Goal: Information Seeking & Learning: Learn about a topic

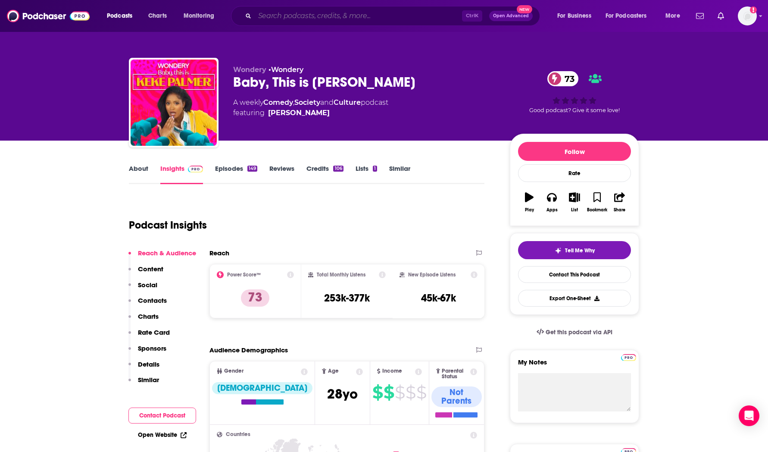
click at [282, 17] on input "Search podcasts, credits, & more..." at bounding box center [358, 16] width 207 height 14
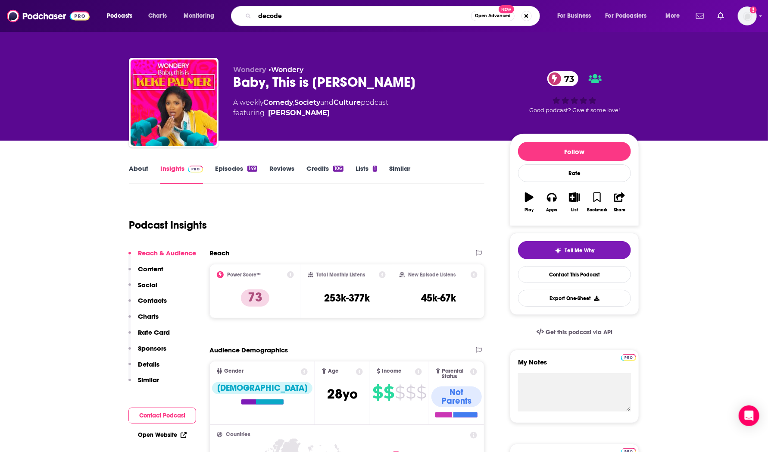
type input "decoder"
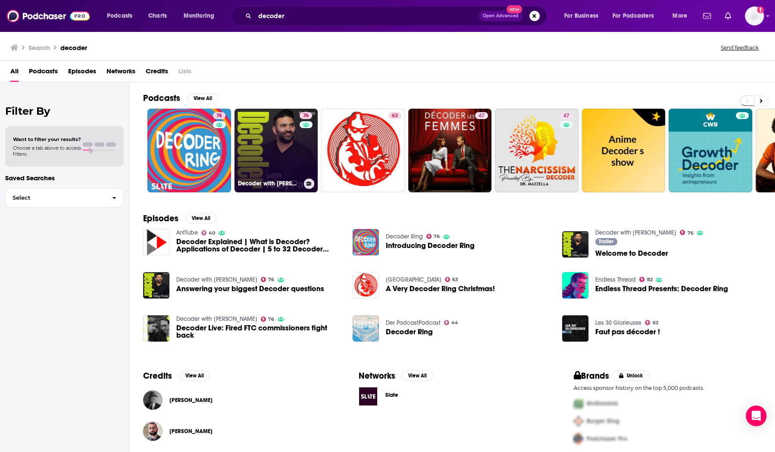
click at [269, 137] on link "76 Decoder with [PERSON_NAME]" at bounding box center [276, 151] width 84 height 84
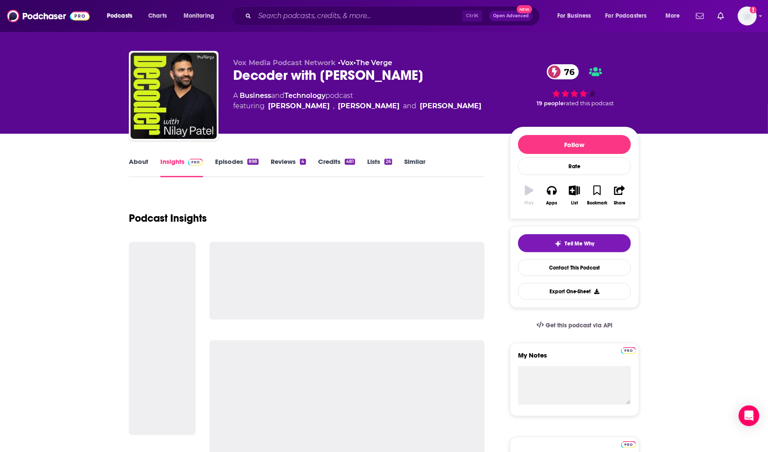
scroll to position [8, 0]
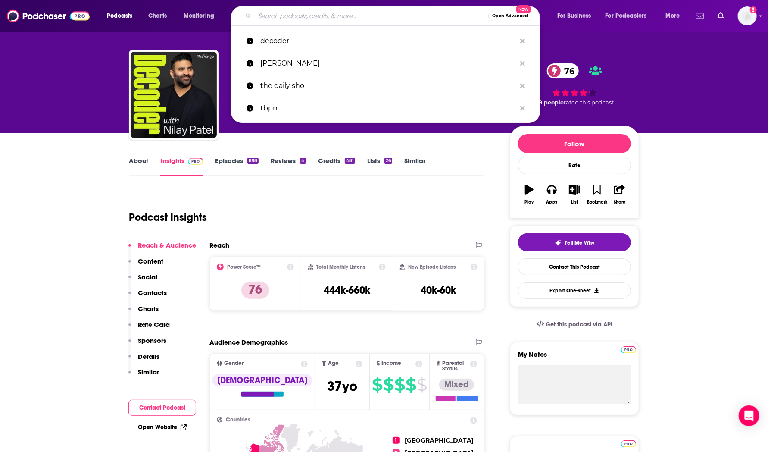
click at [377, 16] on input "Search podcasts, credits, & more..." at bounding box center [372, 16] width 234 height 14
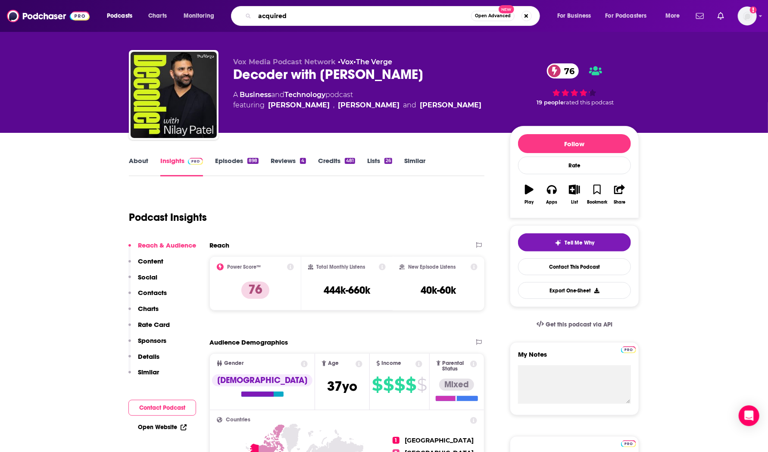
type input "acquired"
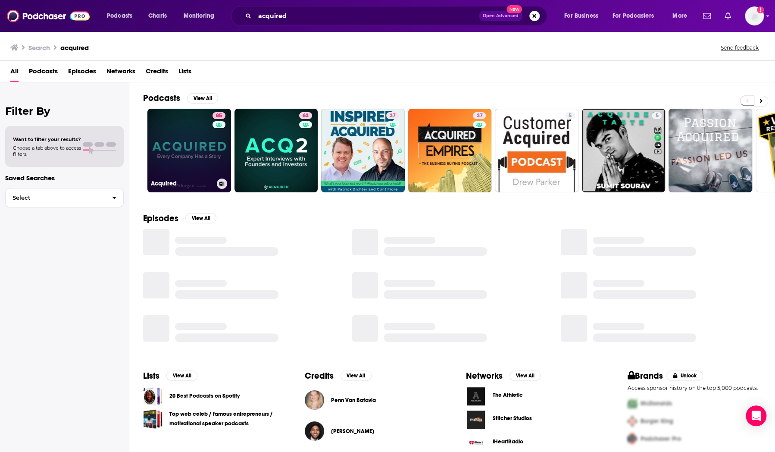
click at [188, 132] on link "85 Acquired" at bounding box center [189, 151] width 84 height 84
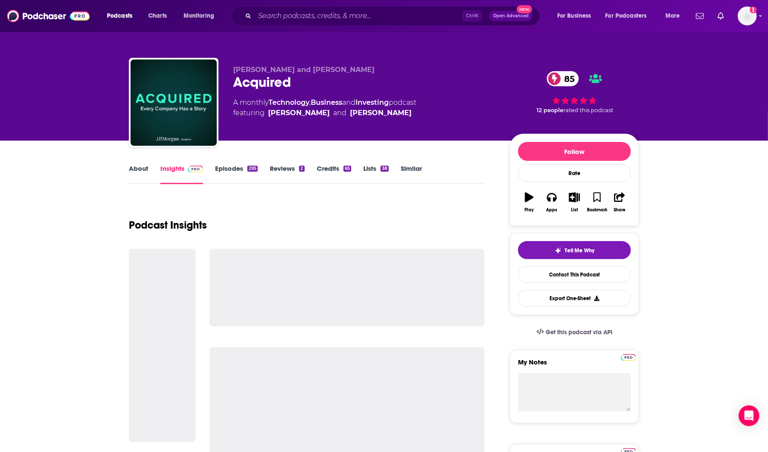
scroll to position [45, 0]
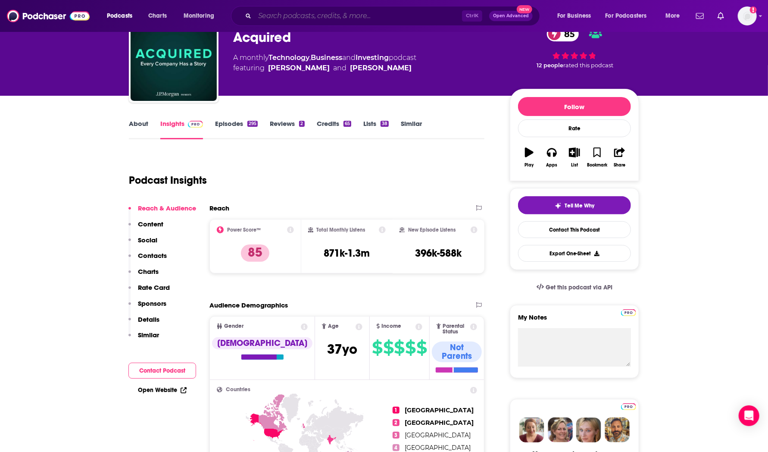
click at [307, 16] on input "Search podcasts, credits, & more..." at bounding box center [358, 16] width 207 height 14
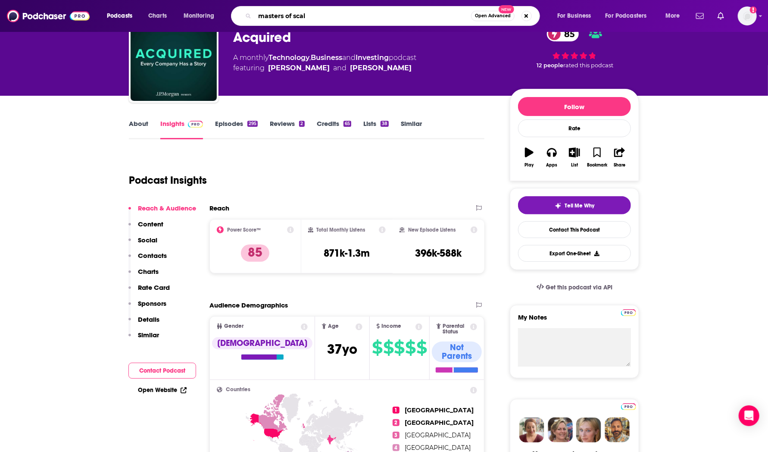
type input "masters of scale"
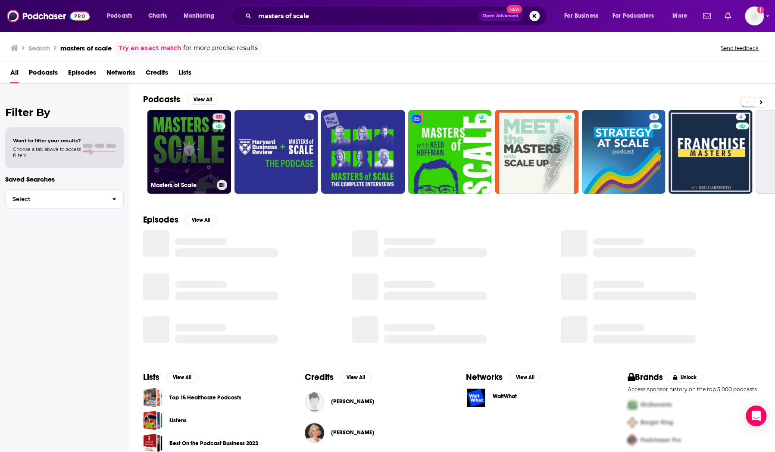
click at [189, 129] on link "80 Masters of Scale" at bounding box center [189, 152] width 84 height 84
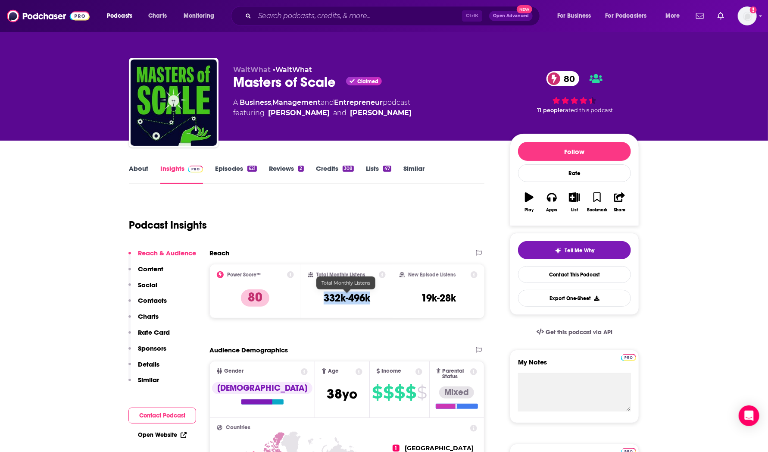
drag, startPoint x: 370, startPoint y: 297, endPoint x: 320, endPoint y: 300, distance: 50.5
click at [320, 300] on div "Total Monthly Listens 332k-496k" at bounding box center [347, 291] width 78 height 40
click at [355, 16] on input "Search podcasts, credits, & more..." at bounding box center [358, 16] width 207 height 14
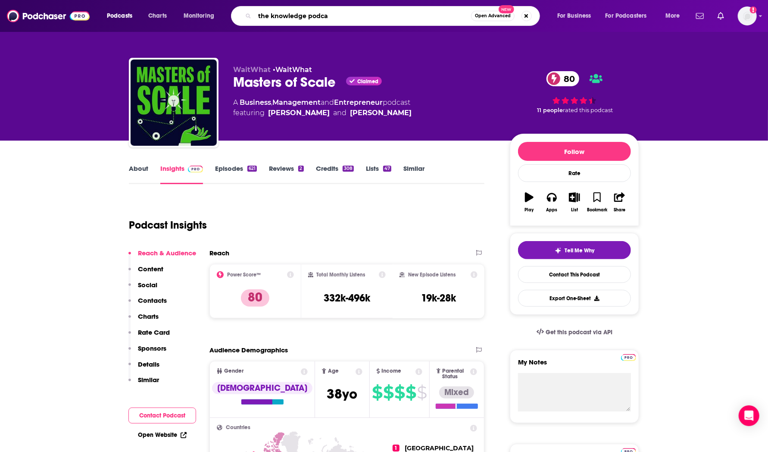
type input "the knowledge podcas"
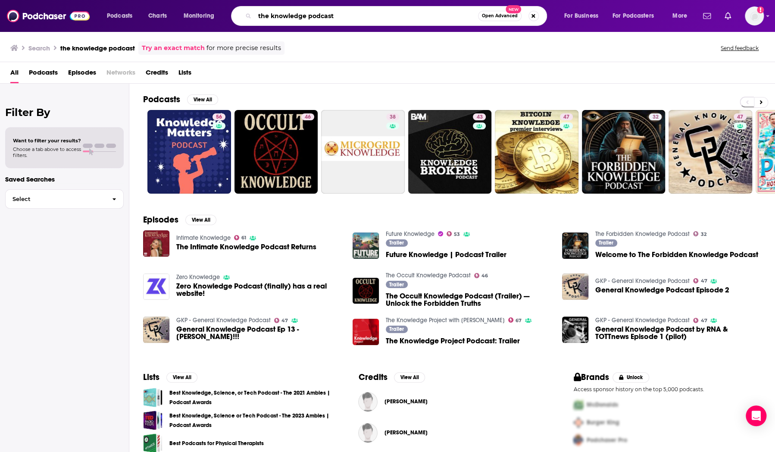
drag, startPoint x: 271, startPoint y: 17, endPoint x: 231, endPoint y: 13, distance: 40.3
click at [231, 13] on div "Podcasts Charts Monitoring the knowledge podcast Open Advanced New For Business…" at bounding box center [398, 16] width 594 height 20
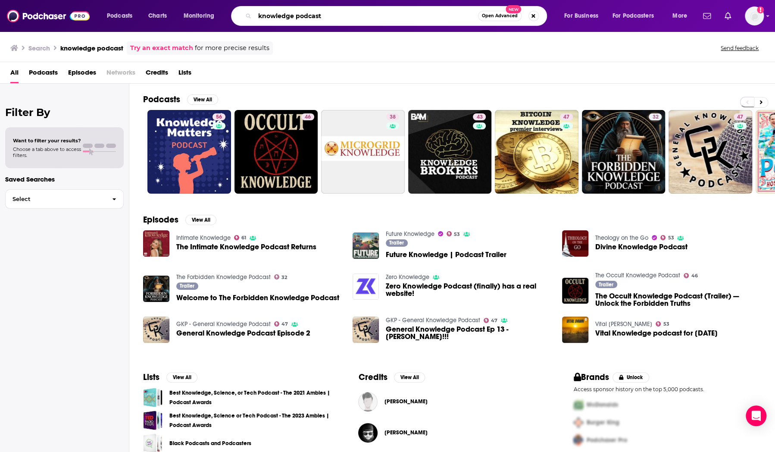
drag, startPoint x: 351, startPoint y: 17, endPoint x: 231, endPoint y: 17, distance: 119.8
click at [231, 17] on div "knowledge podcast Open Advanced New" at bounding box center [389, 16] width 316 height 20
type input "chasing life"
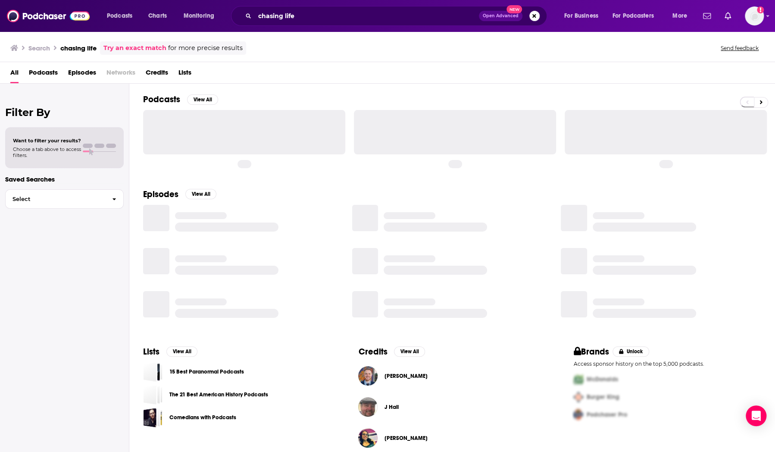
click at [287, 78] on div "All Podcasts Episodes Networks Credits Lists" at bounding box center [389, 75] width 758 height 18
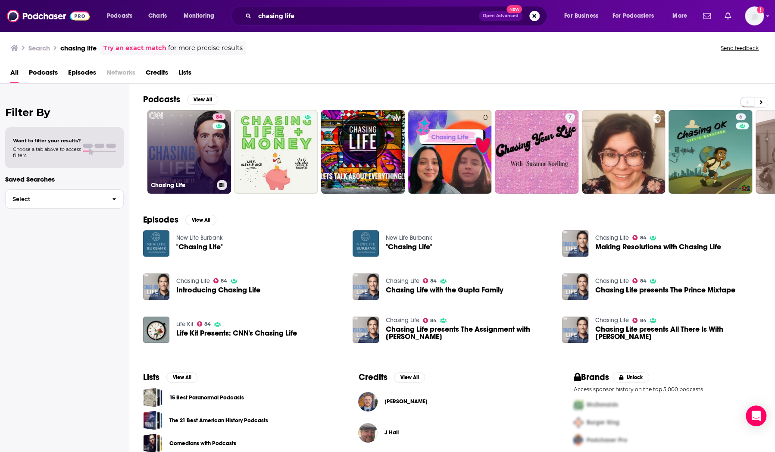
click at [192, 141] on link "84 Chasing Life" at bounding box center [189, 152] width 84 height 84
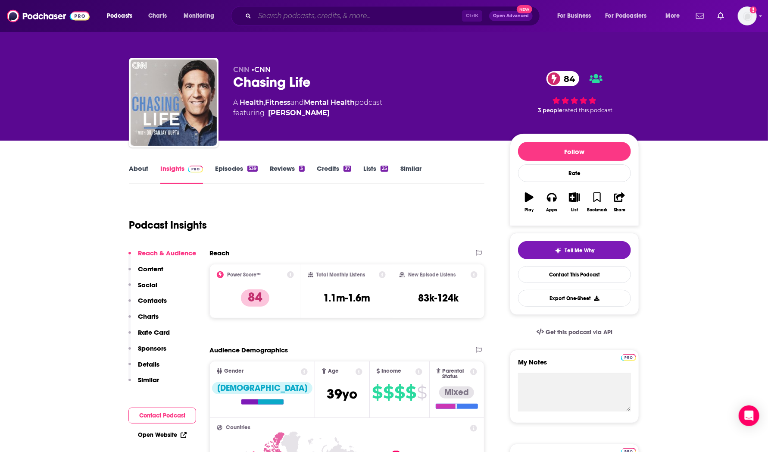
click at [272, 20] on input "Search podcasts, credits, & more..." at bounding box center [358, 16] width 207 height 14
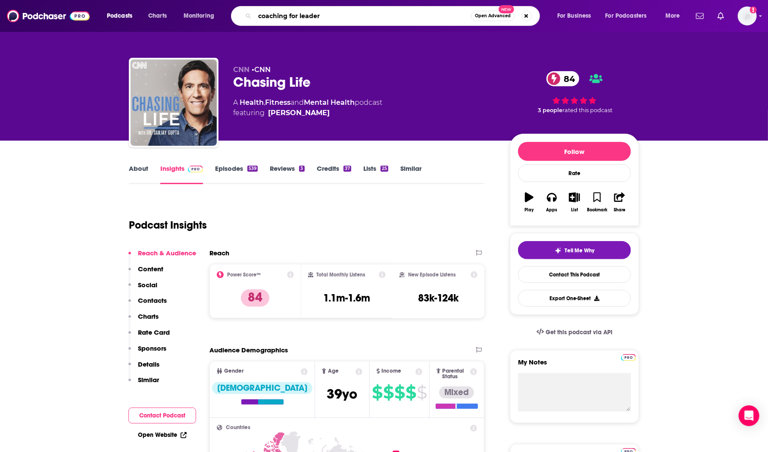
type input "coaching for leaders"
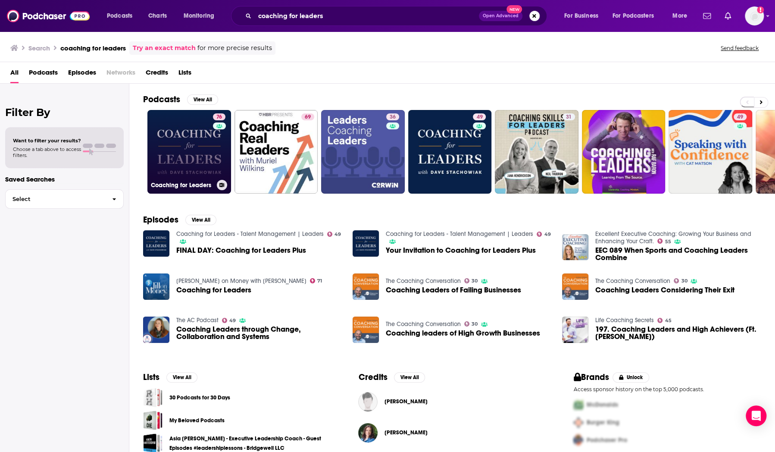
click at [194, 150] on link "76 Coaching for Leaders" at bounding box center [189, 152] width 84 height 84
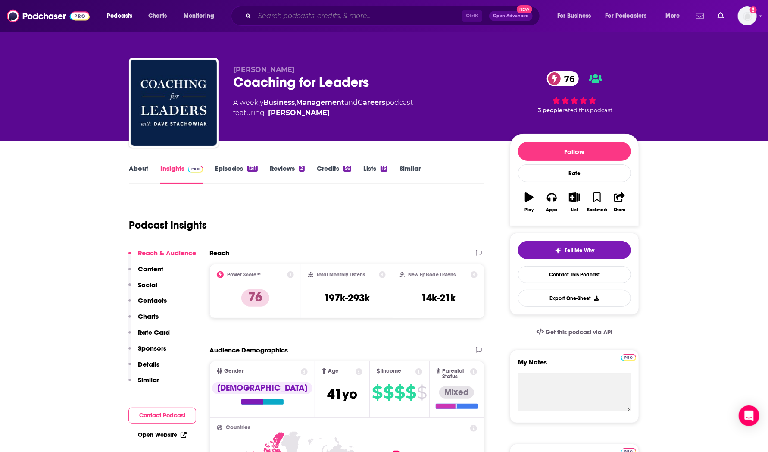
click at [302, 16] on input "Search podcasts, credits, & more..." at bounding box center [358, 16] width 207 height 14
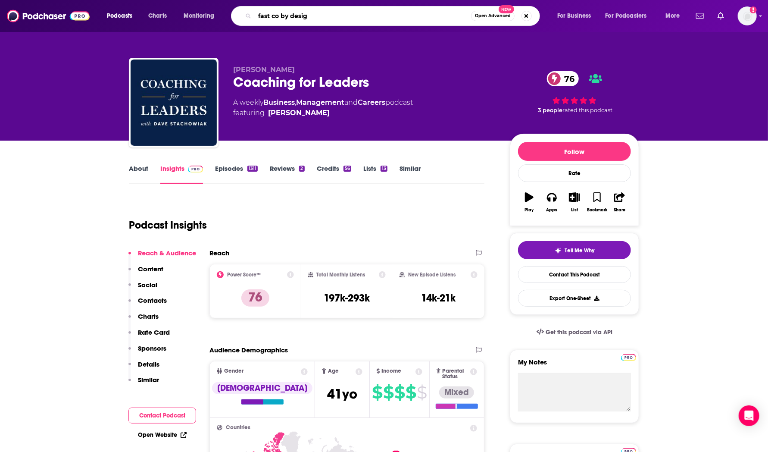
type input "fast co by design"
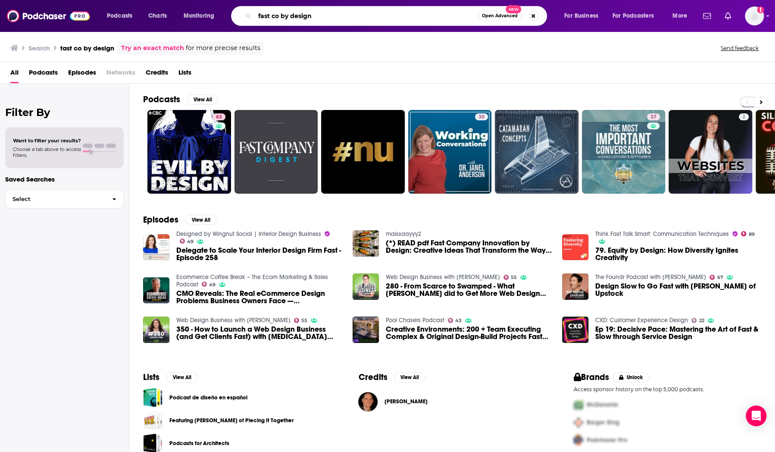
drag, startPoint x: 281, startPoint y: 16, endPoint x: 255, endPoint y: 16, distance: 26.3
click at [255, 16] on input "fast co by design" at bounding box center [366, 16] width 223 height 14
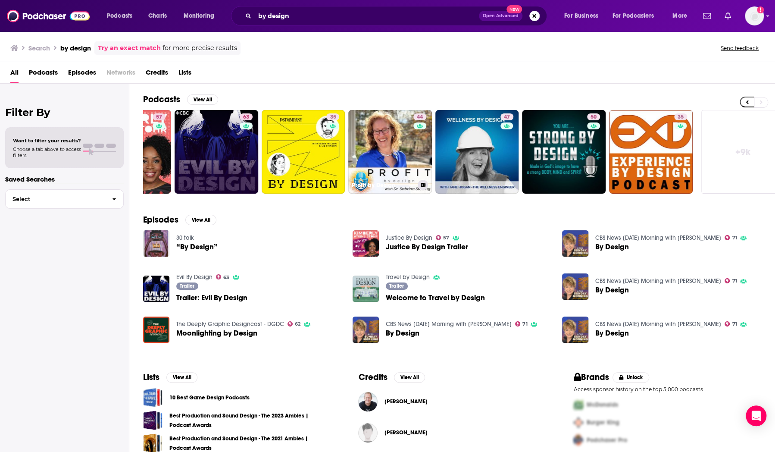
scroll to position [0, 160]
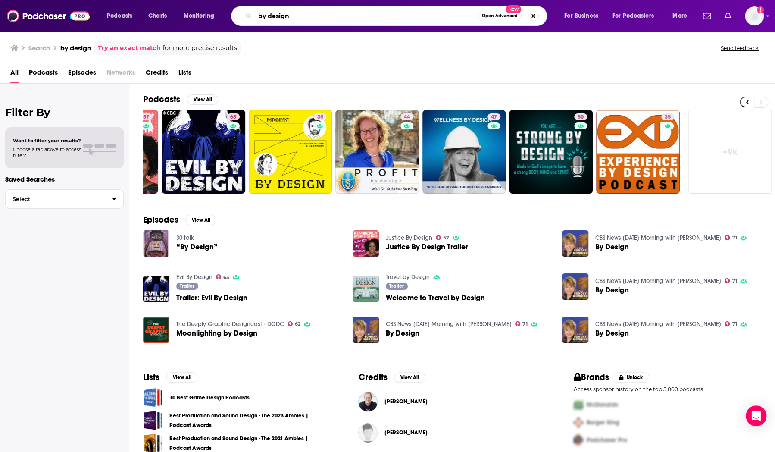
click at [258, 16] on input "by design" at bounding box center [366, 16] width 223 height 14
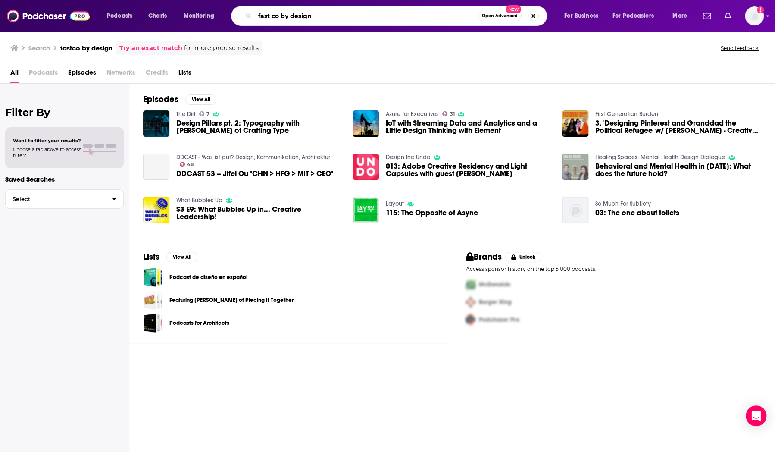
drag, startPoint x: 316, startPoint y: 13, endPoint x: 278, endPoint y: 12, distance: 37.1
click at [278, 12] on input "fast co by design" at bounding box center [366, 16] width 223 height 14
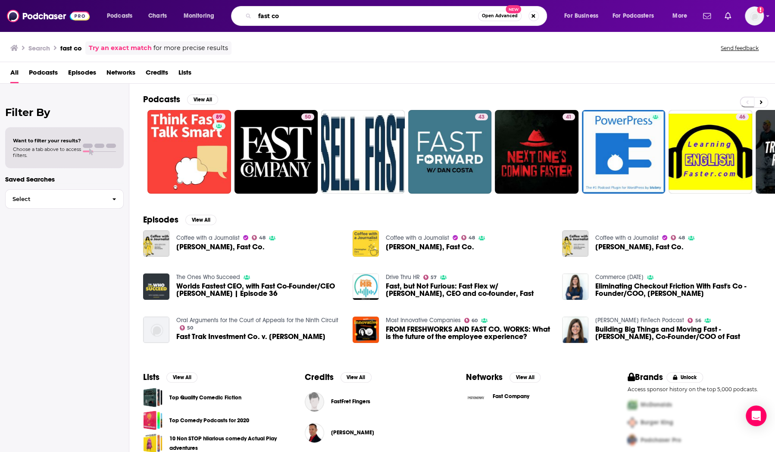
click at [284, 17] on input "fast co" at bounding box center [366, 16] width 223 height 14
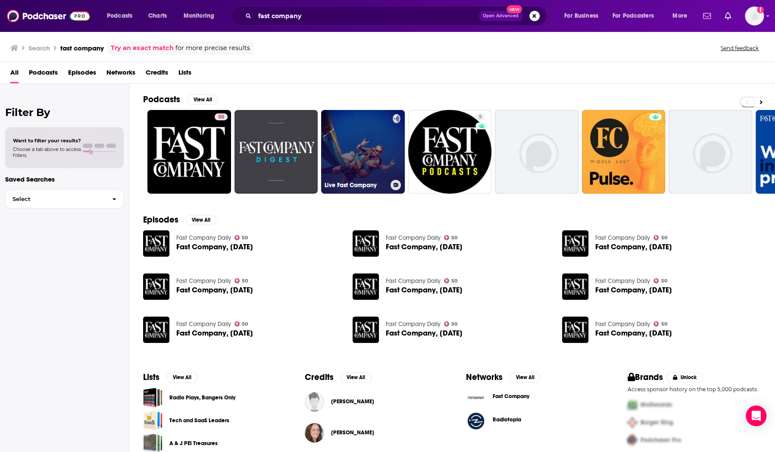
scroll to position [0, 160]
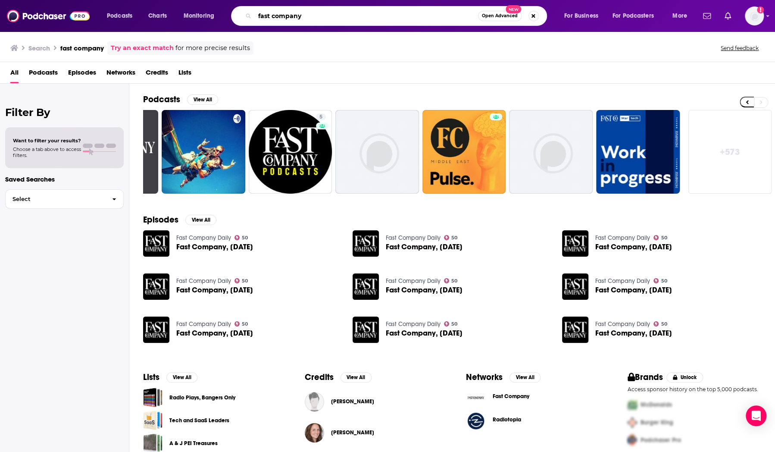
drag, startPoint x: 322, startPoint y: 17, endPoint x: 220, endPoint y: 7, distance: 101.8
click at [220, 7] on div "Podcasts Charts Monitoring fast company Open Advanced New For Business For Podc…" at bounding box center [398, 16] width 594 height 20
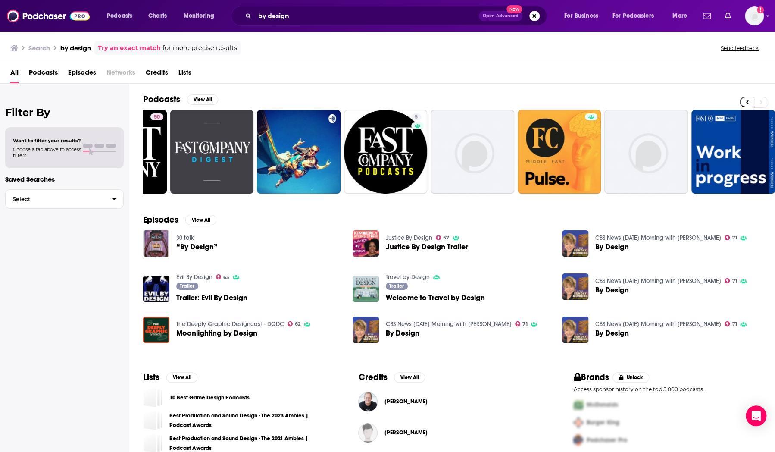
scroll to position [0, 64]
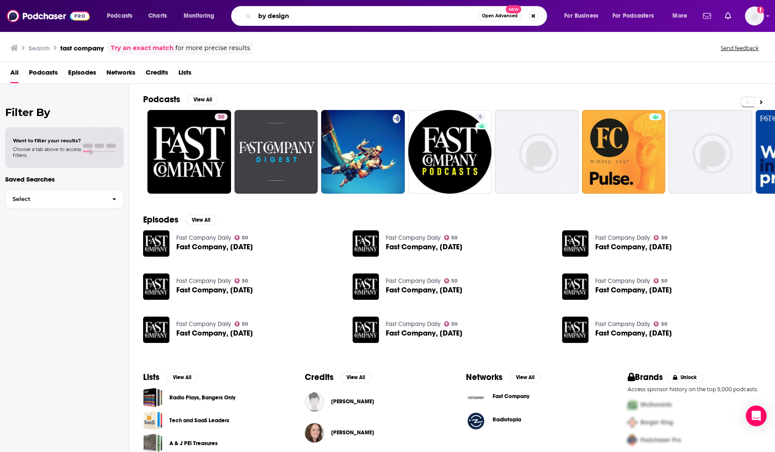
click at [307, 16] on input "by design" at bounding box center [366, 16] width 223 height 14
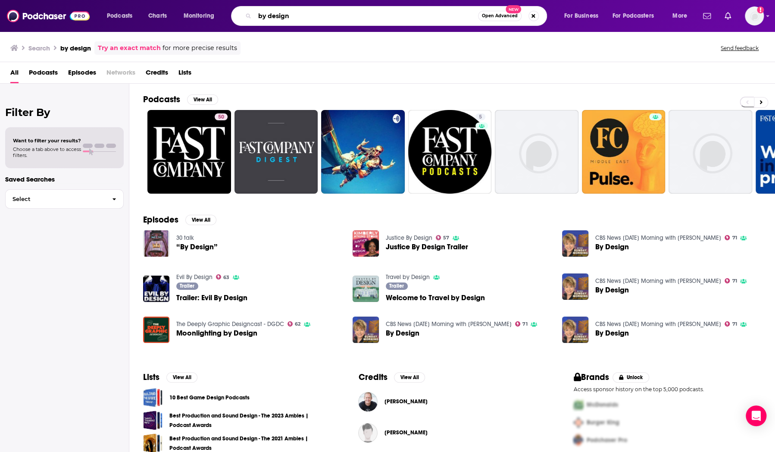
drag, startPoint x: 263, startPoint y: 14, endPoint x: 231, endPoint y: 14, distance: 31.9
click at [231, 14] on div "by design Open Advanced New" at bounding box center [389, 16] width 316 height 20
type input "hard fork"
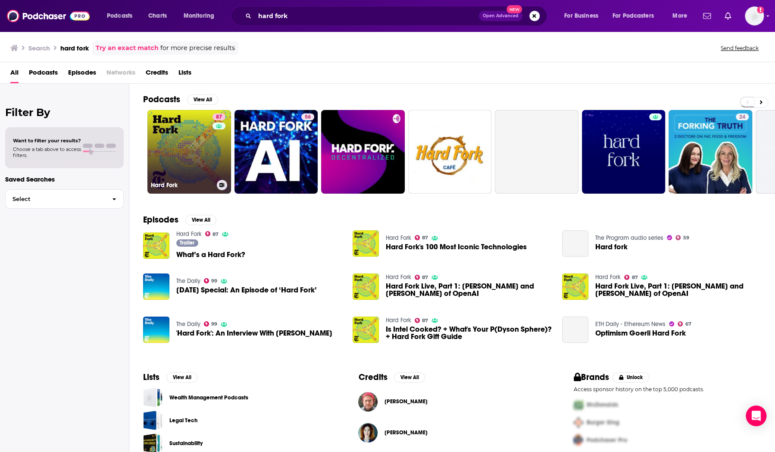
click at [193, 147] on link "87 Hard Fork" at bounding box center [189, 152] width 84 height 84
